Goal: Information Seeking & Learning: Learn about a topic

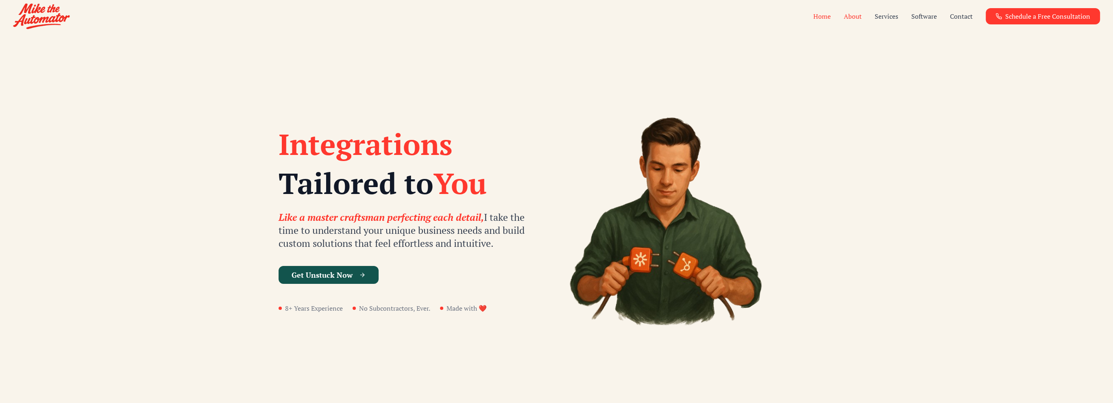
click at [848, 17] on link "About" at bounding box center [853, 16] width 18 height 10
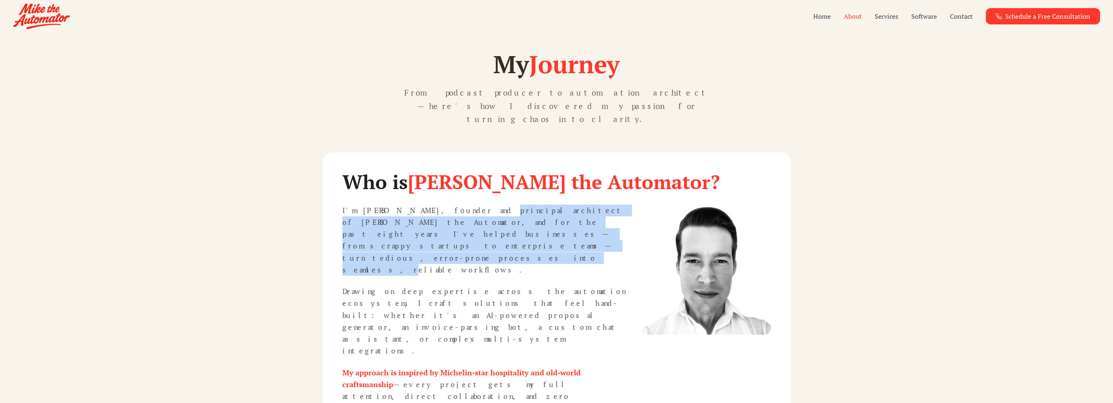
drag, startPoint x: 444, startPoint y: 195, endPoint x: 529, endPoint y: 218, distance: 88.1
click at [529, 218] on p "I'm [PERSON_NAME], founder and principal architect of [PERSON_NAME] the Automat…" at bounding box center [485, 241] width 286 height 72
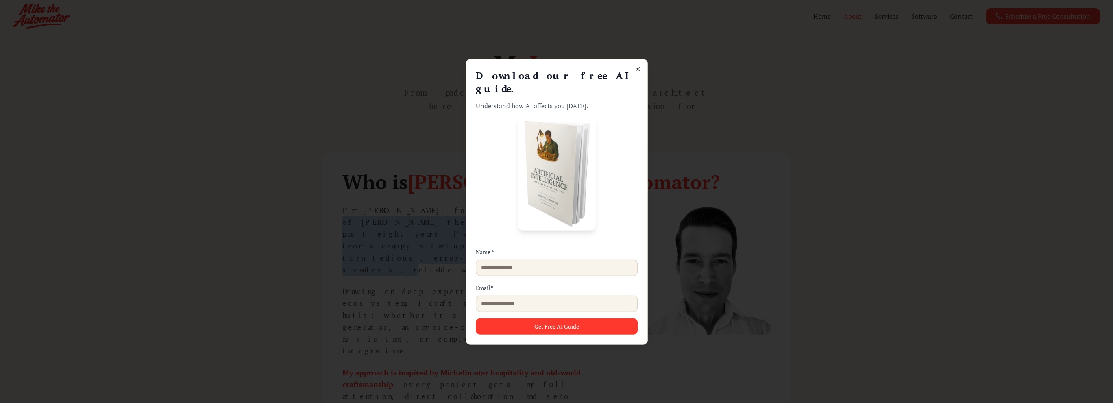
click at [636, 72] on icon at bounding box center [637, 68] width 7 height 7
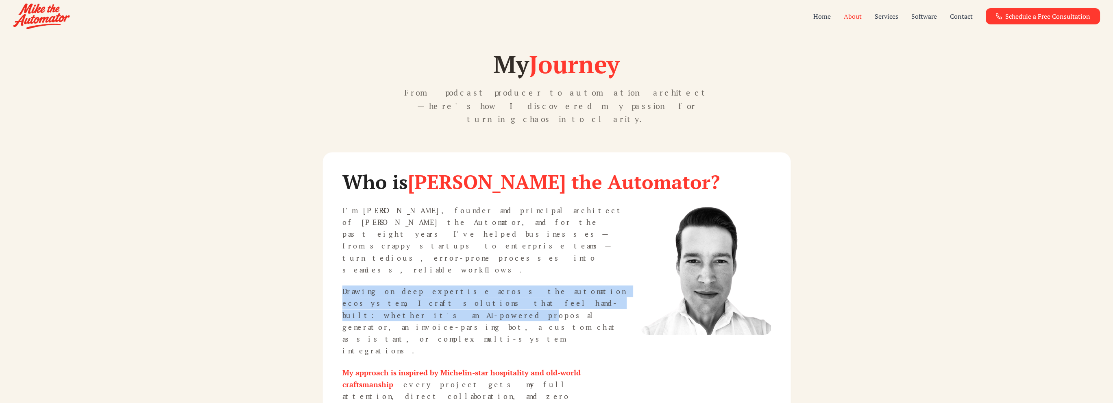
drag, startPoint x: 338, startPoint y: 242, endPoint x: 483, endPoint y: 254, distance: 145.7
click at [482, 254] on div "Who is [PERSON_NAME] the Automator? I'm [PERSON_NAME], founder and principal ar…" at bounding box center [557, 305] width 469 height 306
click at [483, 286] on p "Drawing on deep expertise across the automation ecosystem, I craft solutions th…" at bounding box center [485, 322] width 286 height 72
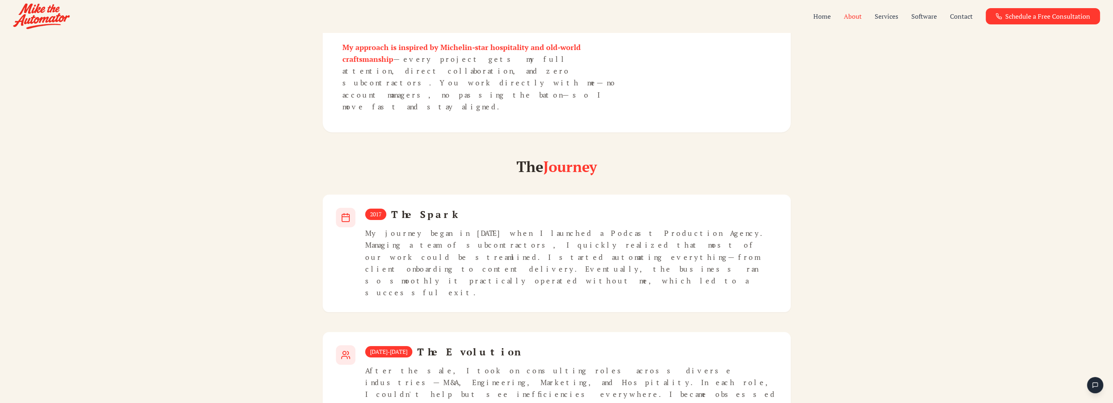
scroll to position [366, 0]
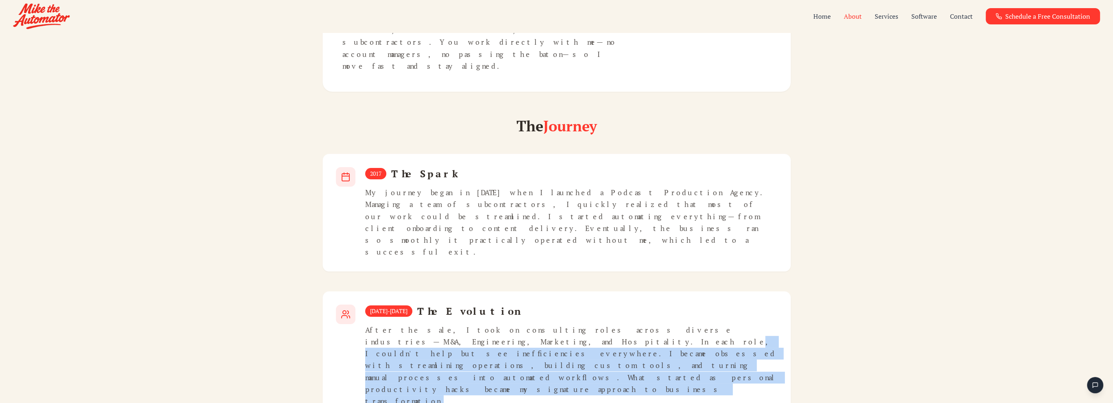
drag, startPoint x: 377, startPoint y: 196, endPoint x: 499, endPoint y: 219, distance: 123.4
click at [499, 324] on p "After the sale, I took on consulting roles across diverse industries—M&A, Engin…" at bounding box center [571, 365] width 412 height 83
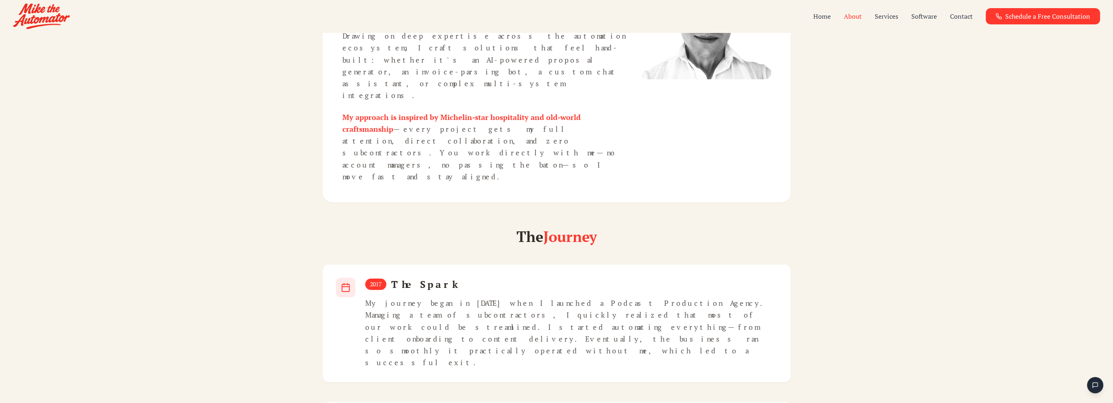
scroll to position [0, 0]
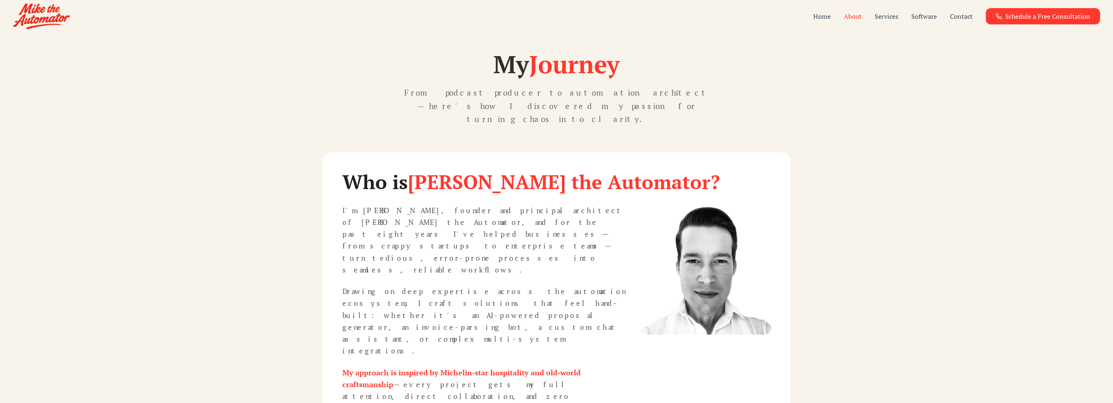
drag, startPoint x: 903, startPoint y: 239, endPoint x: 922, endPoint y: 98, distance: 142.0
